Goal: Task Accomplishment & Management: Manage account settings

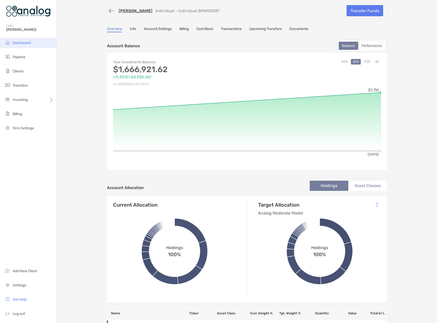
click at [22, 45] on span "Dashboard" at bounding box center [22, 43] width 18 height 4
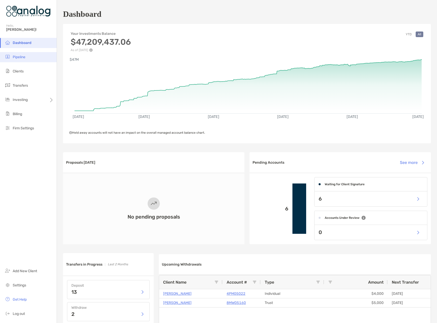
click at [21, 58] on span "Pipeline" at bounding box center [19, 57] width 13 height 4
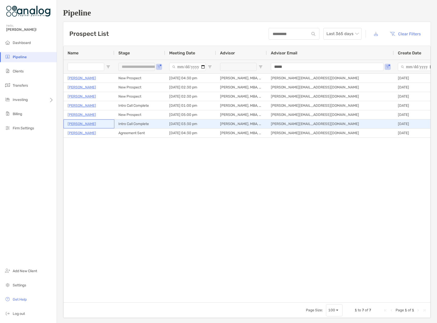
click at [85, 125] on p "[PERSON_NAME]" at bounding box center [82, 124] width 28 height 6
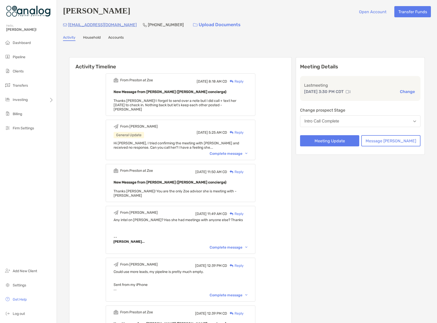
click at [341, 125] on button "Intro Call Complete" at bounding box center [360, 121] width 120 height 12
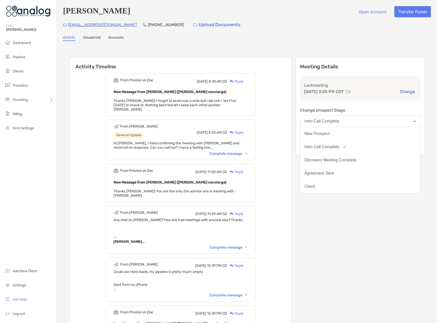
scroll to position [40, 0]
click at [327, 161] on div "Did Not Hire" at bounding box center [316, 160] width 22 height 5
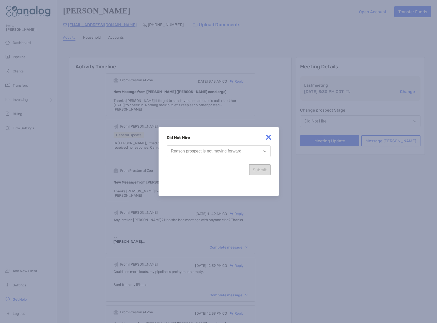
click at [212, 156] on button "Reason prospect is not moving forward" at bounding box center [219, 151] width 104 height 12
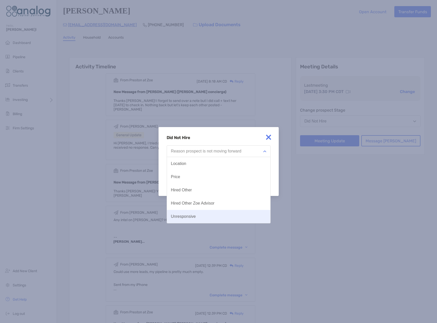
click at [186, 217] on div "Unresponsive" at bounding box center [183, 216] width 25 height 5
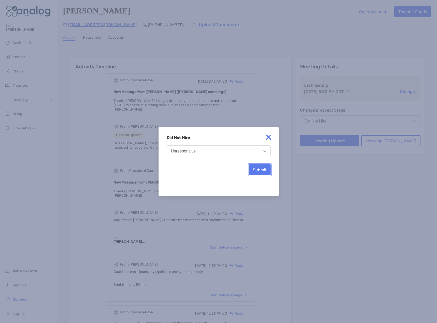
click at [253, 174] on button "Submit" at bounding box center [260, 169] width 22 height 11
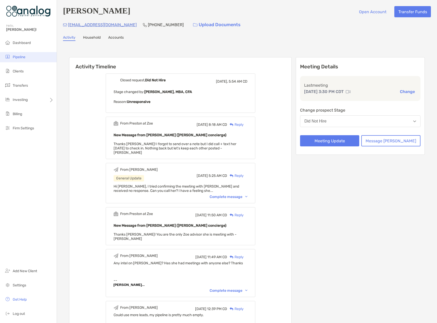
click at [14, 57] on span "Pipeline" at bounding box center [19, 57] width 13 height 4
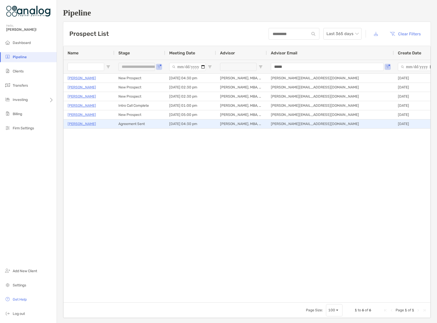
click at [78, 126] on p "[PERSON_NAME]" at bounding box center [82, 124] width 28 height 6
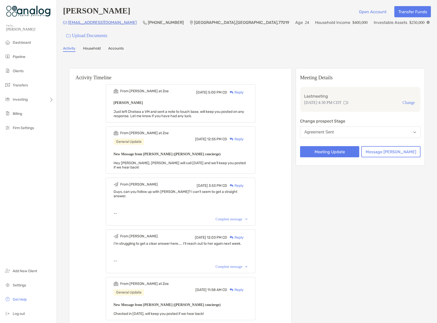
click at [334, 130] on div "Agreement Sent" at bounding box center [319, 132] width 29 height 5
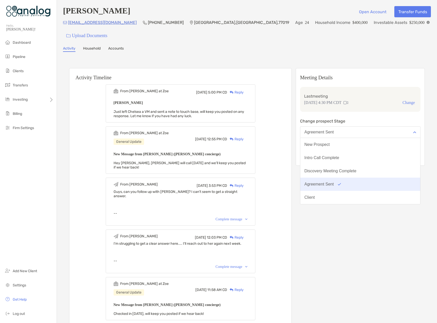
scroll to position [40, 0]
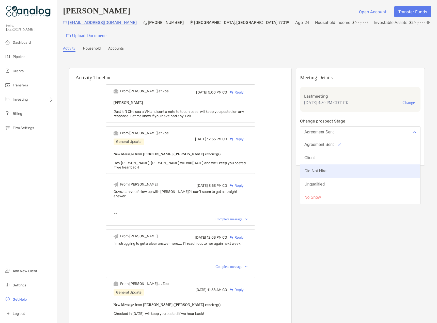
click at [335, 164] on button "Did Not Hire" at bounding box center [360, 170] width 120 height 13
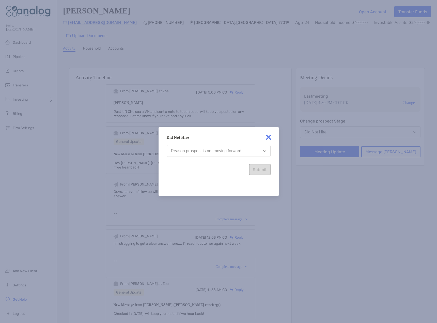
click at [207, 152] on div "Reason prospect is not moving forward" at bounding box center [206, 151] width 70 height 5
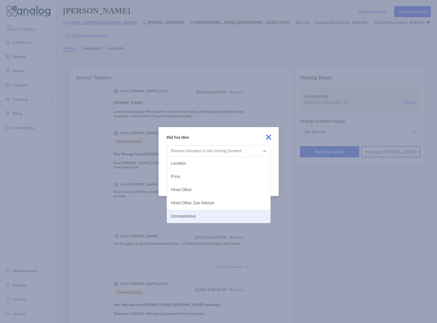
click at [192, 217] on div "Unresponsive" at bounding box center [183, 216] width 25 height 5
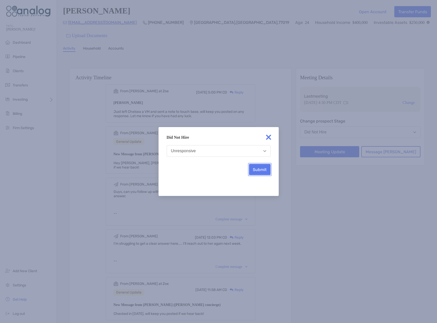
click at [256, 169] on button "Submit" at bounding box center [260, 169] width 22 height 11
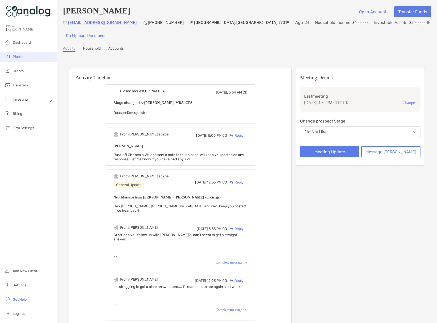
click at [13, 59] on li "Pipeline" at bounding box center [28, 57] width 57 height 10
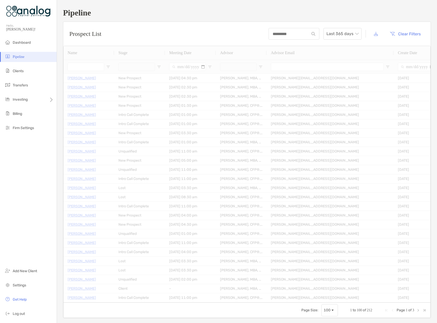
type input "**********"
type input "*****"
